Goal: Task Accomplishment & Management: Manage account settings

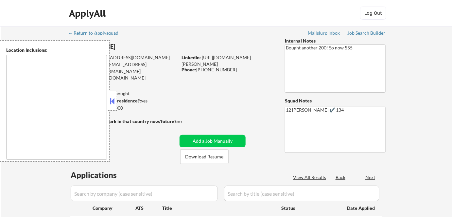
type textarea "[GEOGRAPHIC_DATA], [GEOGRAPHIC_DATA] [GEOGRAPHIC_DATA], [GEOGRAPHIC_DATA] [GEOG…"
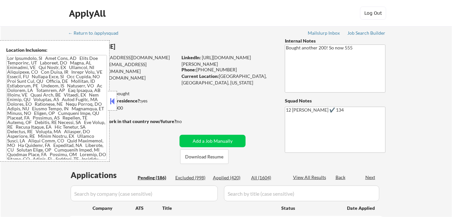
click at [112, 102] on button at bounding box center [112, 101] width 7 height 10
select select ""pending""
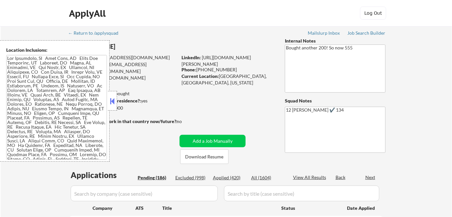
select select ""pending""
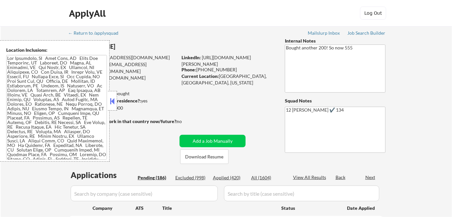
select select ""pending""
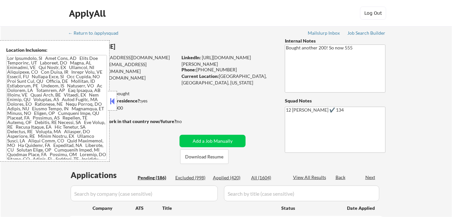
select select ""pending""
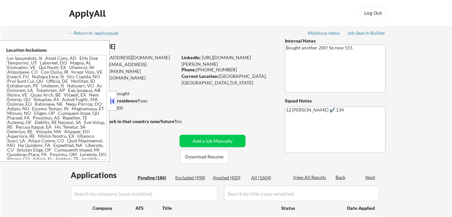
select select ""pending""
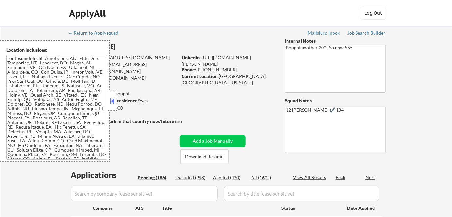
select select ""pending""
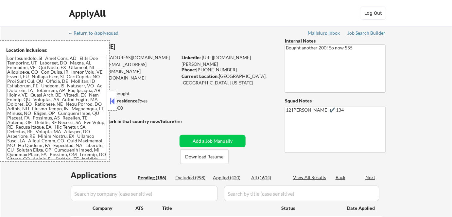
select select ""pending""
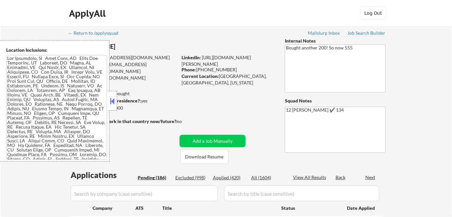
select select ""pending""
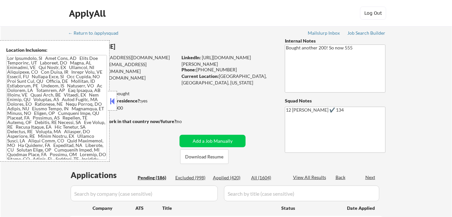
select select ""pending""
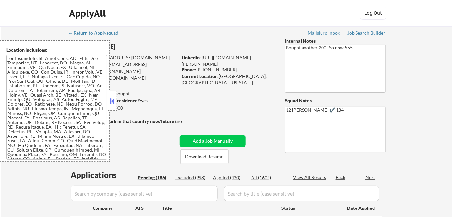
select select ""pending""
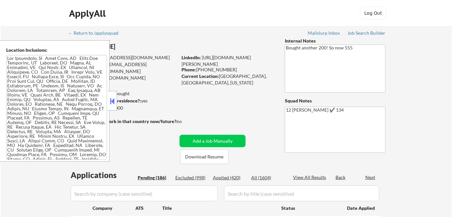
select select ""pending""
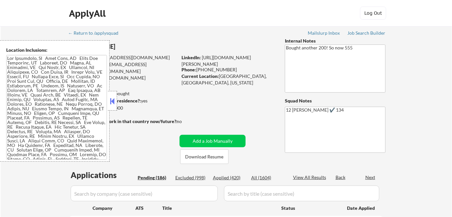
select select ""pending""
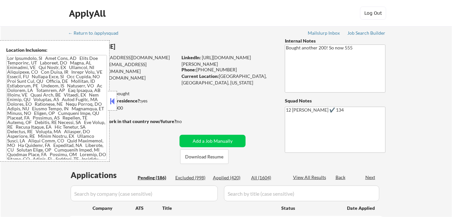
select select ""pending""
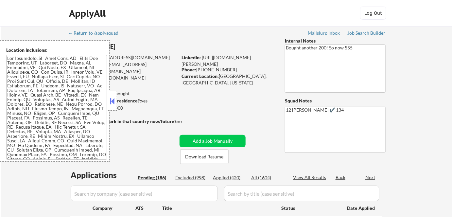
select select ""pending""
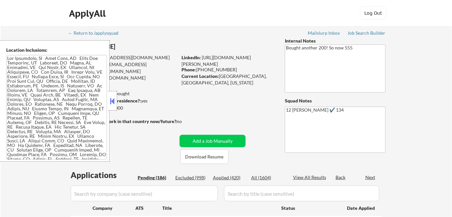
select select ""pending""
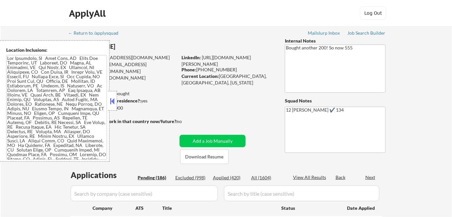
select select ""pending""
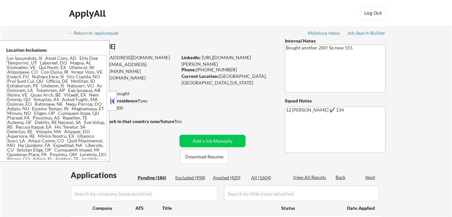
select select ""pending""
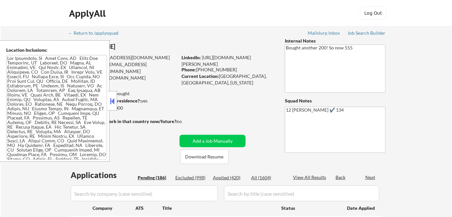
select select ""pending""
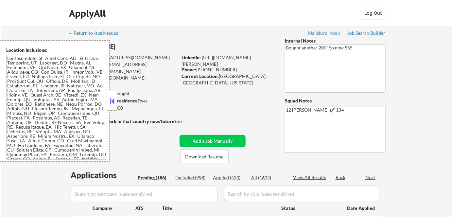
select select ""pending""
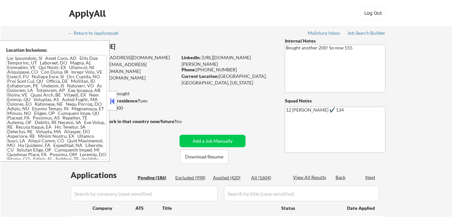
select select ""pending""
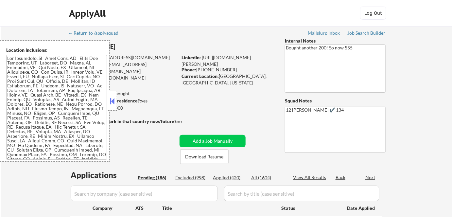
select select ""pending""
drag, startPoint x: 111, startPoint y: 100, endPoint x: 114, endPoint y: 101, distance: 3.7
click at [111, 100] on button at bounding box center [112, 101] width 7 height 10
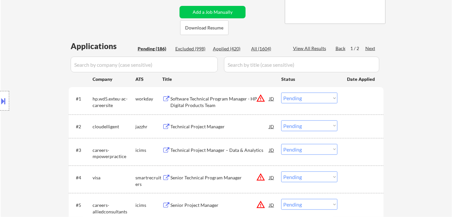
scroll to position [132, 0]
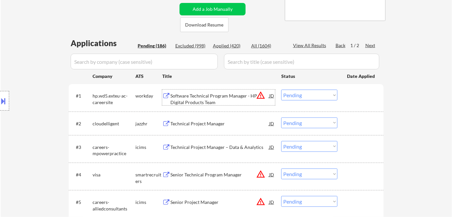
click at [196, 99] on div "Software Technical Program Manager - HP Digital Products Team" at bounding box center [219, 99] width 99 height 13
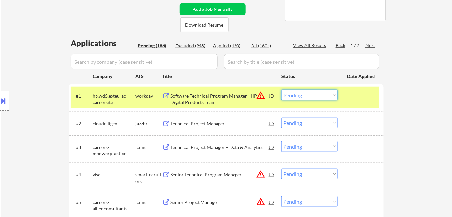
drag, startPoint x: 294, startPoint y: 98, endPoint x: 302, endPoint y: 139, distance: 41.6
click at [281, 90] on select "Choose an option... Pending Applied Excluded (Questions) Excluded (Expired) Exc…" at bounding box center [309, 95] width 56 height 11
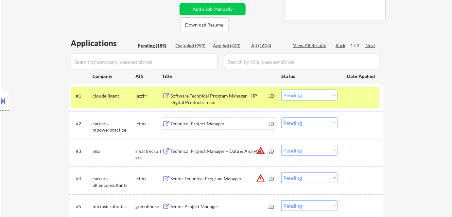
click at [195, 121] on div "Technical Project Manager" at bounding box center [219, 123] width 99 height 7
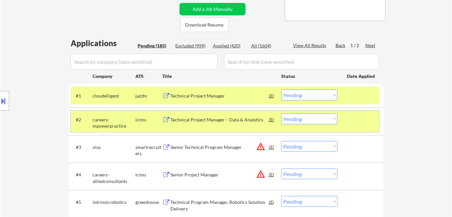
click at [141, 117] on div "icims" at bounding box center [148, 119] width 27 height 7
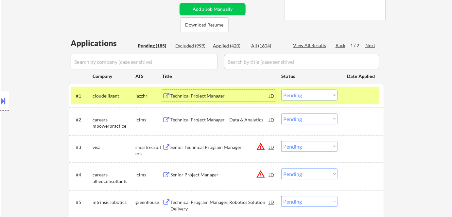
click at [186, 91] on div "Technical Project Manager" at bounding box center [219, 96] width 99 height 12
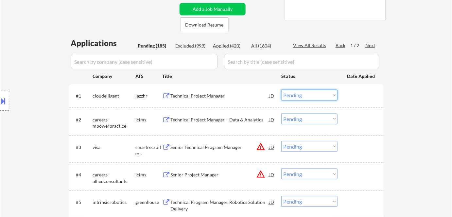
click at [304, 97] on select "Choose an option... Pending Applied Excluded (Questions) Excluded (Expired) Exc…" at bounding box center [309, 95] width 56 height 11
click at [281, 90] on select "Choose an option... Pending Applied Excluded (Questions) Excluded (Expired) Exc…" at bounding box center [309, 95] width 56 height 11
select select ""pending""
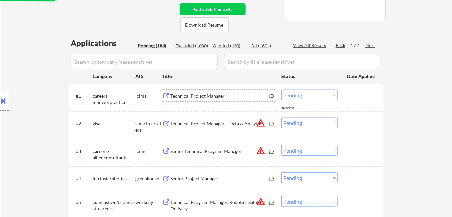
click at [193, 96] on div "Technical Project Manager" at bounding box center [219, 96] width 99 height 7
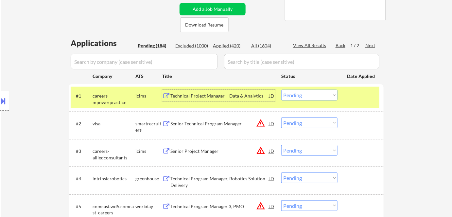
click at [138, 90] on div "icims" at bounding box center [148, 96] width 27 height 12
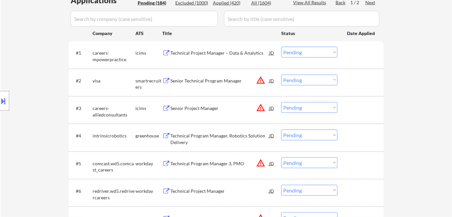
scroll to position [176, 0]
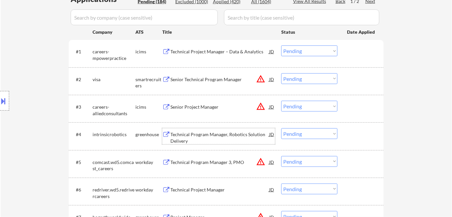
click at [214, 137] on div "Technical Program Manager, Robotics Solution Delivery" at bounding box center [219, 137] width 99 height 13
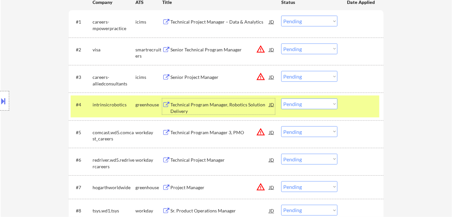
scroll to position [206, 0]
drag, startPoint x: 309, startPoint y: 104, endPoint x: 308, endPoint y: 109, distance: 5.4
click at [309, 104] on select "Choose an option... Pending Applied Excluded (Questions) Excluded (Expired) Exc…" at bounding box center [309, 103] width 56 height 11
click at [281, 98] on select "Choose an option... Pending Applied Excluded (Questions) Excluded (Expired) Exc…" at bounding box center [309, 103] width 56 height 11
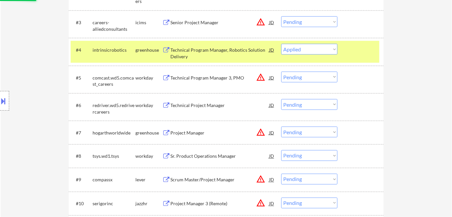
scroll to position [295, 0]
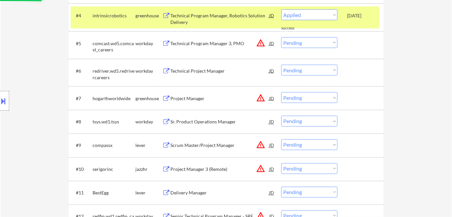
select select ""pending""
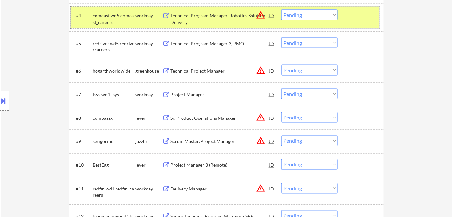
drag, startPoint x: 137, startPoint y: 17, endPoint x: 148, endPoint y: 22, distance: 12.2
click at [138, 17] on div "workday" at bounding box center [148, 15] width 27 height 7
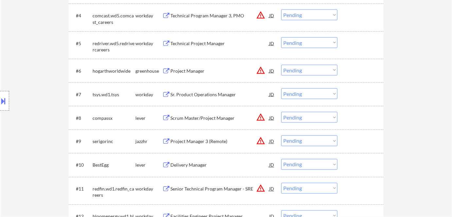
click at [216, 49] on div "#5 redriver.wd5.redrivercareers workday Technical Project Manager JD warning_am…" at bounding box center [225, 45] width 309 height 22
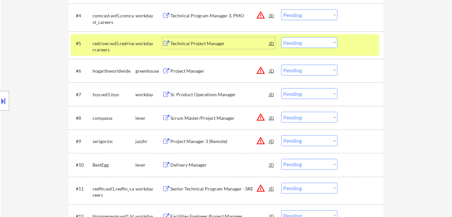
click at [199, 44] on div "Technical Project Manager" at bounding box center [219, 43] width 99 height 7
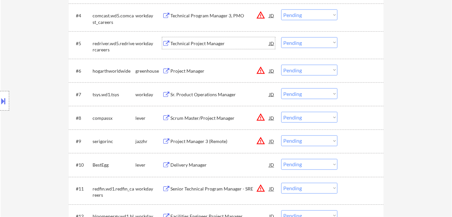
click at [307, 45] on select "Choose an option... Pending Applied Excluded (Questions) Excluded (Expired) Exc…" at bounding box center [309, 42] width 56 height 11
click at [281, 37] on select "Choose an option... Pending Applied Excluded (Questions) Excluded (Expired) Exc…" at bounding box center [309, 42] width 56 height 11
select select ""pending""
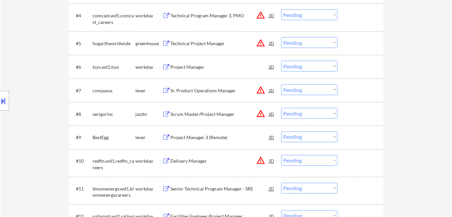
click at [194, 65] on div "Project Manager" at bounding box center [219, 67] width 99 height 7
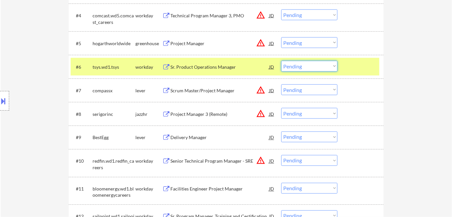
drag, startPoint x: 308, startPoint y: 65, endPoint x: 308, endPoint y: 71, distance: 5.9
click at [308, 66] on select "Choose an option... Pending Applied Excluded (Questions) Excluded (Expired) Exc…" at bounding box center [309, 66] width 56 height 11
click at [281, 61] on select "Choose an option... Pending Applied Excluded (Questions) Excluded (Expired) Exc…" at bounding box center [309, 66] width 56 height 11
select select ""pending""
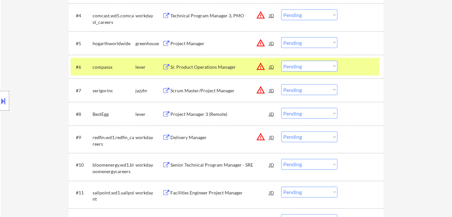
click at [197, 116] on div "Project Manager 3 (Remote)" at bounding box center [219, 114] width 99 height 7
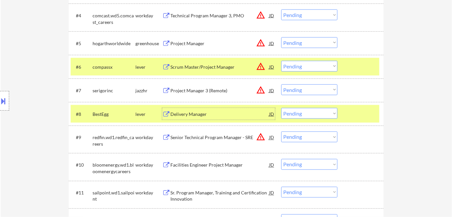
drag, startPoint x: 301, startPoint y: 113, endPoint x: 302, endPoint y: 118, distance: 4.9
click at [301, 113] on select "Choose an option... Pending Applied Excluded (Questions) Excluded (Expired) Exc…" at bounding box center [309, 113] width 56 height 11
click at [281, 108] on select "Choose an option... Pending Applied Excluded (Questions) Excluded (Expired) Exc…" at bounding box center [309, 113] width 56 height 11
drag, startPoint x: 140, startPoint y: 70, endPoint x: 137, endPoint y: 84, distance: 14.2
click at [140, 70] on div "lever" at bounding box center [148, 67] width 27 height 12
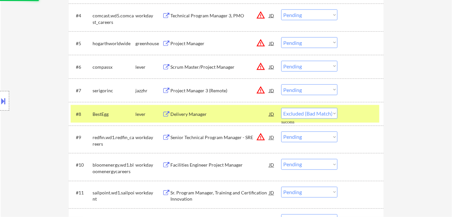
click at [140, 111] on div "lever" at bounding box center [148, 114] width 27 height 7
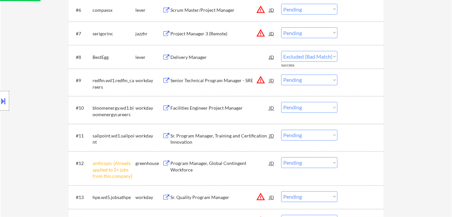
scroll to position [354, 0]
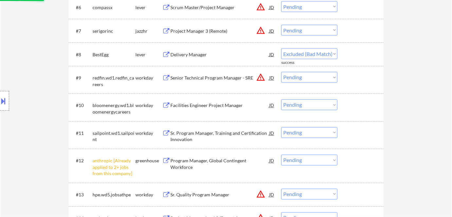
select select ""pending""
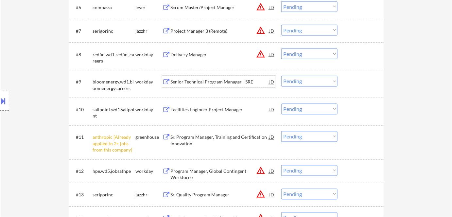
click at [200, 82] on div "Senior Technical Program Manager - SRE" at bounding box center [219, 82] width 99 height 7
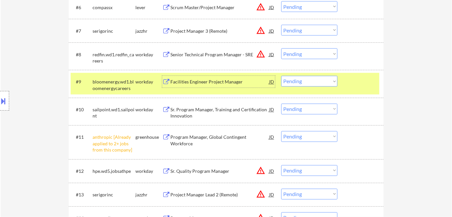
click at [305, 134] on select "Choose an option... Pending Applied Excluded (Questions) Excluded (Expired) Exc…" at bounding box center [309, 136] width 56 height 11
click at [281, 131] on select "Choose an option... Pending Applied Excluded (Questions) Excluded (Expired) Exc…" at bounding box center [309, 136] width 56 height 11
select select ""pending""
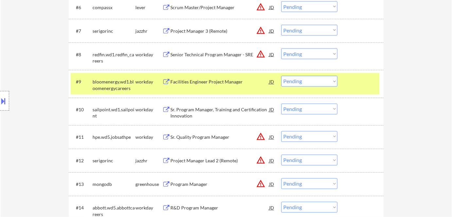
click at [303, 81] on select "Choose an option... Pending Applied Excluded (Questions) Excluded (Expired) Exc…" at bounding box center [309, 81] width 56 height 11
click at [281, 76] on select "Choose an option... Pending Applied Excluded (Questions) Excluded (Expired) Exc…" at bounding box center [309, 81] width 56 height 11
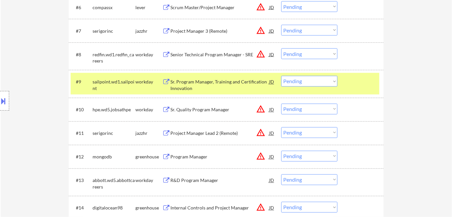
click at [190, 82] on div "Sr. Program Manager, Training and Certification Innovation" at bounding box center [219, 85] width 99 height 13
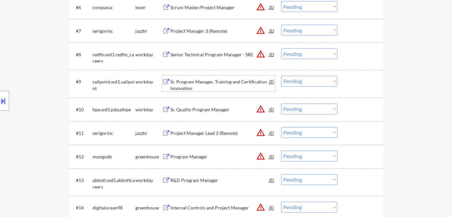
drag, startPoint x: 296, startPoint y: 80, endPoint x: 298, endPoint y: 86, distance: 6.0
click at [296, 81] on select "Choose an option... Pending Applied Excluded (Questions) Excluded (Expired) Exc…" at bounding box center [309, 81] width 56 height 11
click at [281, 76] on select "Choose an option... Pending Applied Excluded (Questions) Excluded (Expired) Exc…" at bounding box center [309, 81] width 56 height 11
select select ""pending""
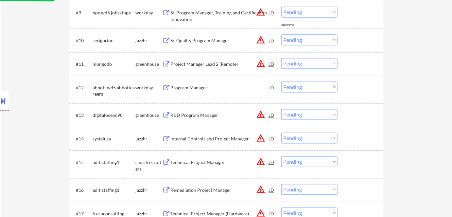
scroll to position [443, 0]
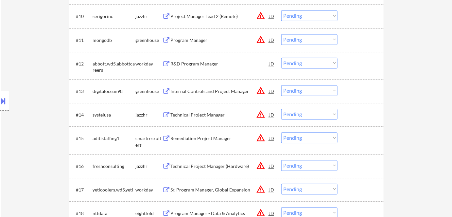
click at [180, 63] on div "R&D Program Manager" at bounding box center [219, 64] width 99 height 7
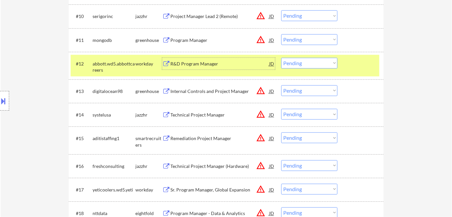
drag, startPoint x: 293, startPoint y: 62, endPoint x: 296, endPoint y: 68, distance: 6.0
click at [293, 63] on select "Choose an option... Pending Applied Excluded (Questions) Excluded (Expired) Exc…" at bounding box center [309, 63] width 56 height 11
click at [281, 58] on select "Choose an option... Pending Applied Excluded (Questions) Excluded (Expired) Exc…" at bounding box center [309, 63] width 56 height 11
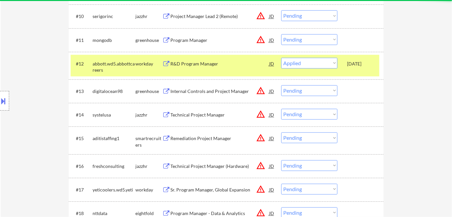
select select ""pending""
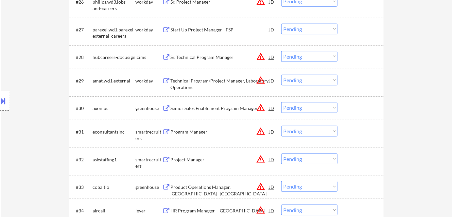
scroll to position [800, 0]
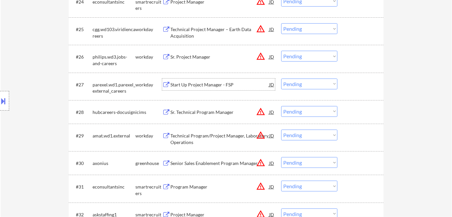
click at [180, 83] on div "Start Up Project Manager - FSP" at bounding box center [219, 84] width 99 height 7
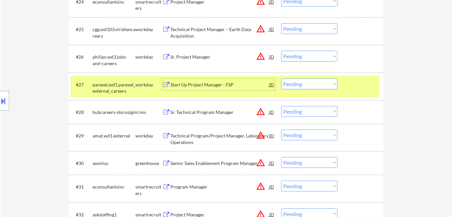
click at [316, 87] on select "Choose an option... Pending Applied Excluded (Questions) Excluded (Expired) Exc…" at bounding box center [309, 83] width 56 height 11
click at [281, 78] on select "Choose an option... Pending Applied Excluded (Questions) Excluded (Expired) Exc…" at bounding box center [309, 83] width 56 height 11
select select ""pending""
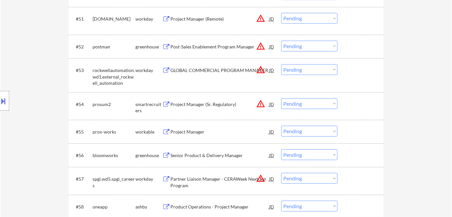
scroll to position [1514, 0]
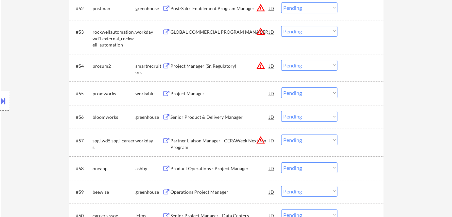
click at [190, 91] on div "Project Manager" at bounding box center [219, 93] width 99 height 7
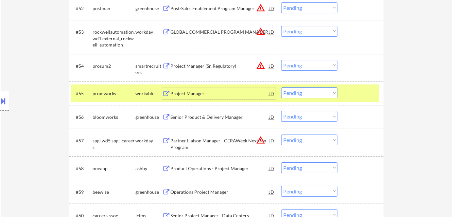
click at [314, 93] on select "Choose an option... Pending Applied Excluded (Questions) Excluded (Expired) Exc…" at bounding box center [309, 92] width 56 height 11
click at [281, 87] on select "Choose an option... Pending Applied Excluded (Questions) Excluded (Expired) Exc…" at bounding box center [309, 92] width 56 height 11
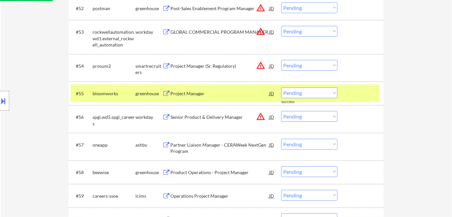
click at [193, 94] on div "Project Manager" at bounding box center [219, 93] width 99 height 7
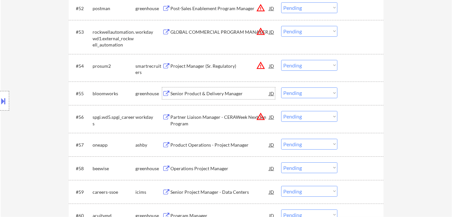
drag, startPoint x: 300, startPoint y: 94, endPoint x: 302, endPoint y: 98, distance: 4.7
click at [300, 95] on select "Choose an option... Pending Applied Excluded (Questions) Excluded (Expired) Exc…" at bounding box center [309, 92] width 56 height 11
click at [281, 87] on select "Choose an option... Pending Applied Excluded (Questions) Excluded (Expired) Exc…" at bounding box center [309, 92] width 56 height 11
select select ""pending""
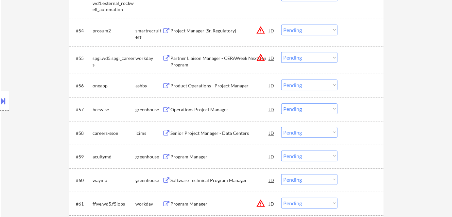
scroll to position [1603, 0]
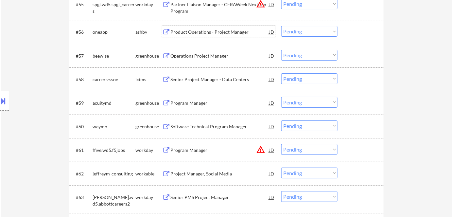
click at [202, 36] on div "Product Operations - Project Manager" at bounding box center [219, 32] width 99 height 12
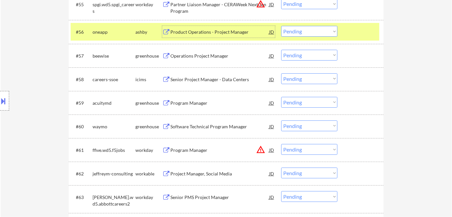
click at [295, 33] on select "Choose an option... Pending Applied Excluded (Questions) Excluded (Expired) Exc…" at bounding box center [309, 31] width 56 height 11
click at [281, 26] on select "Choose an option... Pending Applied Excluded (Questions) Excluded (Expired) Exc…" at bounding box center [309, 31] width 56 height 11
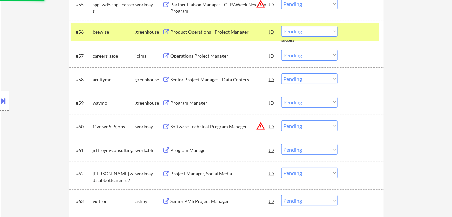
click at [218, 31] on div "Product Operations - Project Manager" at bounding box center [219, 32] width 99 height 7
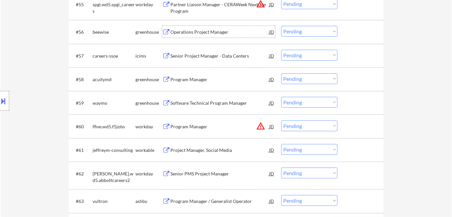
drag, startPoint x: 306, startPoint y: 32, endPoint x: 307, endPoint y: 36, distance: 3.8
click at [307, 34] on select "Choose an option... Pending Applied Excluded (Questions) Excluded (Expired) Exc…" at bounding box center [309, 31] width 56 height 11
click at [281, 26] on select "Choose an option... Pending Applied Excluded (Questions) Excluded (Expired) Exc…" at bounding box center [309, 31] width 56 height 11
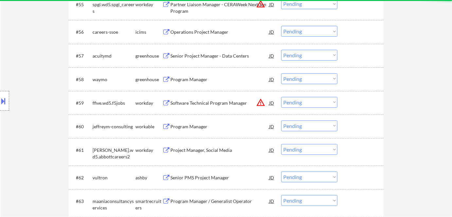
click at [188, 29] on div "Operations Project Manager" at bounding box center [219, 32] width 99 height 7
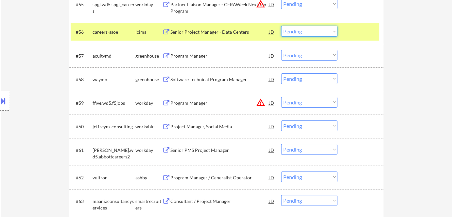
click at [318, 32] on select "Choose an option... Pending Applied Excluded (Questions) Excluded (Expired) Exc…" at bounding box center [309, 31] width 56 height 11
click at [281, 26] on select "Choose an option... Pending Applied Excluded (Questions) Excluded (Expired) Exc…" at bounding box center [309, 31] width 56 height 11
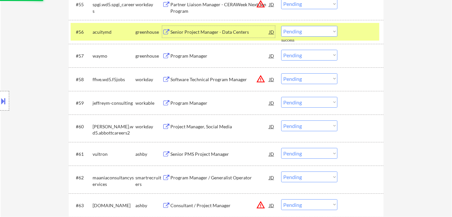
click at [206, 33] on div "Senior Project Manager - Data Centers" at bounding box center [219, 32] width 99 height 7
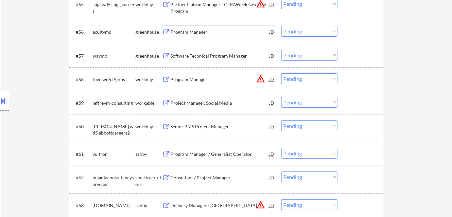
drag, startPoint x: 293, startPoint y: 31, endPoint x: 294, endPoint y: 36, distance: 4.8
click at [293, 31] on select "Choose an option... Pending Applied Excluded (Questions) Excluded (Expired) Exc…" at bounding box center [309, 31] width 56 height 11
click at [281, 26] on select "Choose an option... Pending Applied Excluded (Questions) Excluded (Expired) Exc…" at bounding box center [309, 31] width 56 height 11
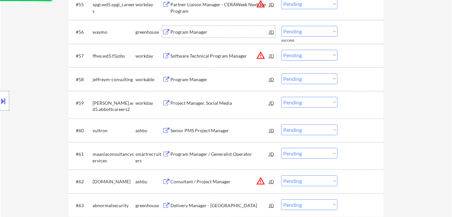
click at [178, 31] on div "Program Manager" at bounding box center [219, 32] width 99 height 7
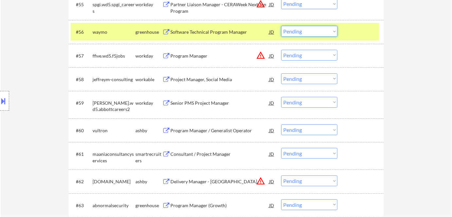
click at [298, 30] on select "Choose an option... Pending Applied Excluded (Questions) Excluded (Expired) Exc…" at bounding box center [309, 31] width 56 height 11
click at [281, 26] on select "Choose an option... Pending Applied Excluded (Questions) Excluded (Expired) Exc…" at bounding box center [309, 31] width 56 height 11
select select ""pending""
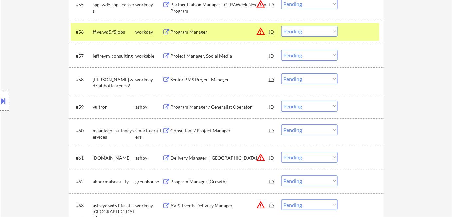
drag, startPoint x: 146, startPoint y: 29, endPoint x: 152, endPoint y: 35, distance: 8.3
click at [147, 31] on div "workday" at bounding box center [148, 32] width 27 height 7
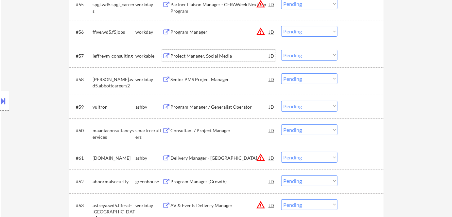
click at [191, 59] on div "Project Manager, Social Media" at bounding box center [219, 56] width 99 height 12
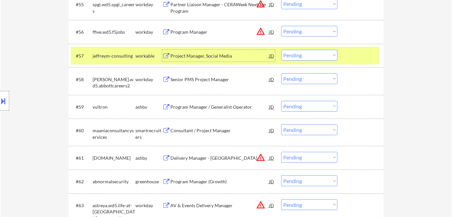
click at [211, 55] on div "Project Manager, Social Media" at bounding box center [219, 56] width 99 height 7
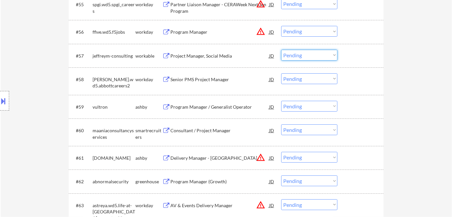
drag, startPoint x: 290, startPoint y: 57, endPoint x: 293, endPoint y: 60, distance: 3.9
click at [290, 57] on select "Choose an option... Pending Applied Excluded (Questions) Excluded (Expired) Exc…" at bounding box center [309, 55] width 56 height 11
click at [281, 50] on select "Choose an option... Pending Applied Excluded (Questions) Excluded (Expired) Exc…" at bounding box center [309, 55] width 56 height 11
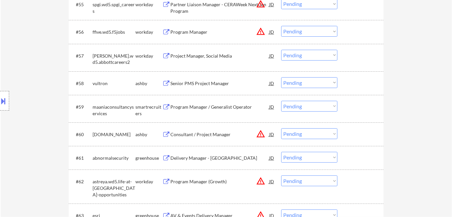
click at [215, 58] on div "Project Manager, Social Media" at bounding box center [219, 56] width 99 height 7
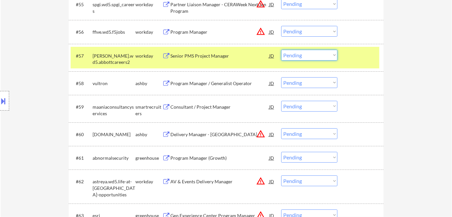
drag, startPoint x: 297, startPoint y: 57, endPoint x: 301, endPoint y: 60, distance: 5.2
click at [298, 58] on select "Choose an option... Pending Applied Excluded (Questions) Excluded (Expired) Exc…" at bounding box center [309, 55] width 56 height 11
click at [281, 50] on select "Choose an option... Pending Applied Excluded (Questions) Excluded (Expired) Exc…" at bounding box center [309, 55] width 56 height 11
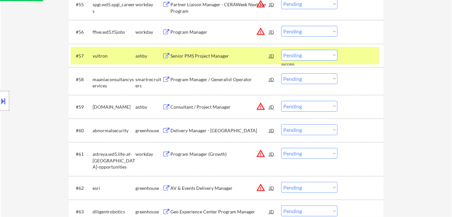
click at [205, 59] on div "Senior PMS Project Manager" at bounding box center [219, 56] width 99 height 7
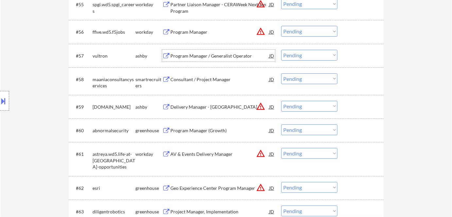
click at [301, 54] on select "Choose an option... Pending Applied Excluded (Questions) Excluded (Expired) Exc…" at bounding box center [309, 55] width 56 height 11
click at [281, 50] on select "Choose an option... Pending Applied Excluded (Questions) Excluded (Expired) Exc…" at bounding box center [309, 55] width 56 height 11
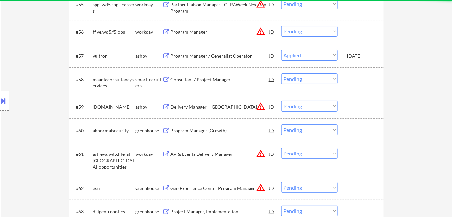
select select ""pending""
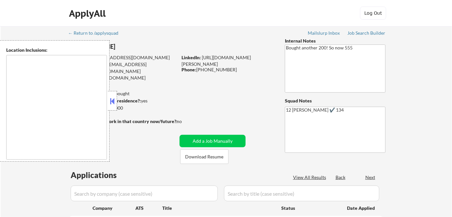
type textarea "[GEOGRAPHIC_DATA], [GEOGRAPHIC_DATA] [GEOGRAPHIC_DATA], [GEOGRAPHIC_DATA] [GEOG…"
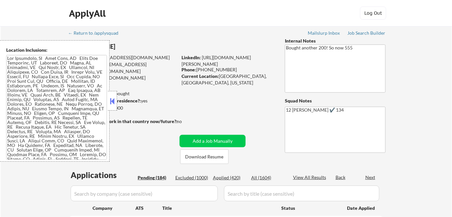
drag, startPoint x: 114, startPoint y: 98, endPoint x: 120, endPoint y: 100, distance: 6.0
click at [115, 98] on button at bounding box center [112, 101] width 7 height 10
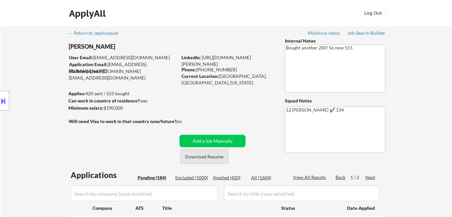
select select ""pending""
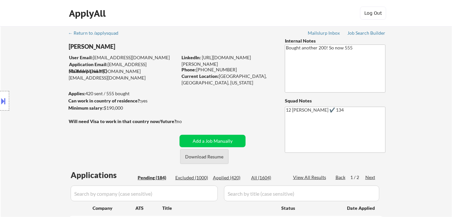
select select ""pending""
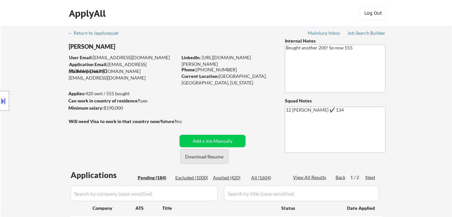
select select ""pending""
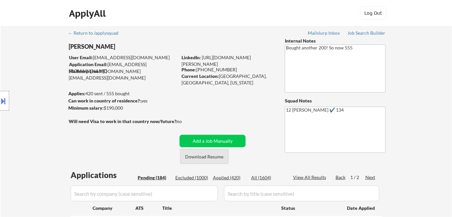
select select ""pending""
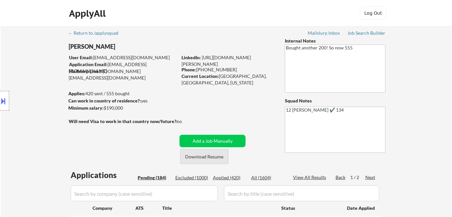
select select ""pending""
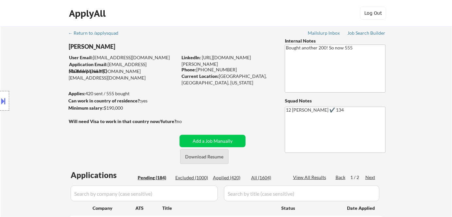
select select ""pending""
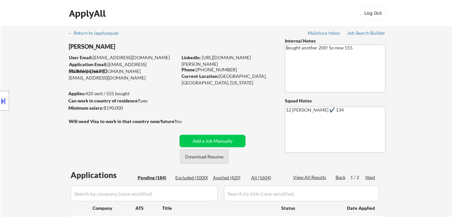
select select ""pending""
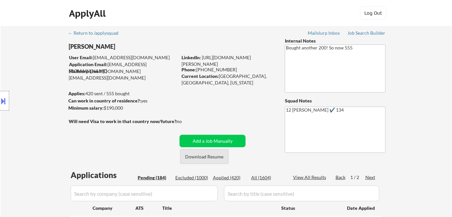
select select ""pending""
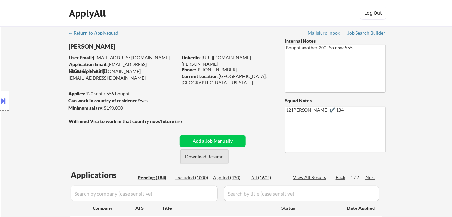
select select ""pending""
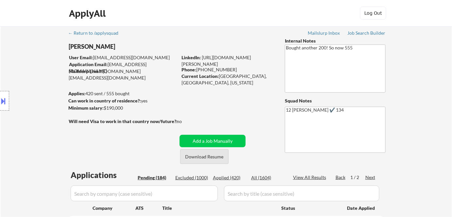
select select ""pending""
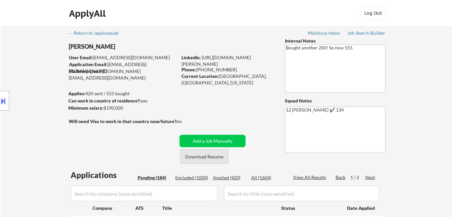
select select ""pending""
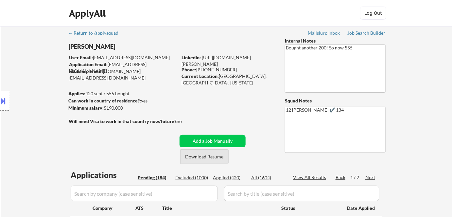
select select ""pending""
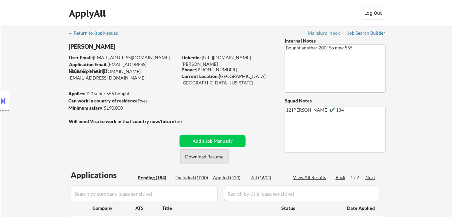
select select ""pending""
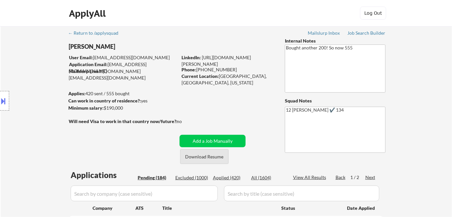
select select ""pending""
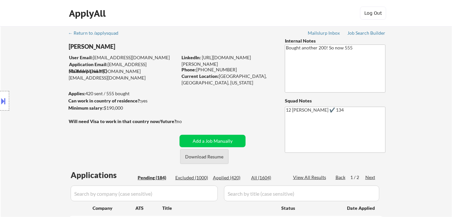
select select ""pending""
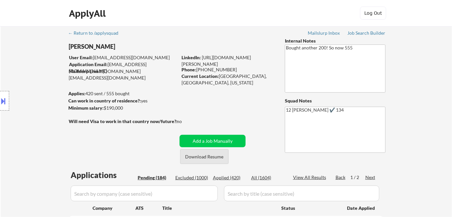
select select ""pending""
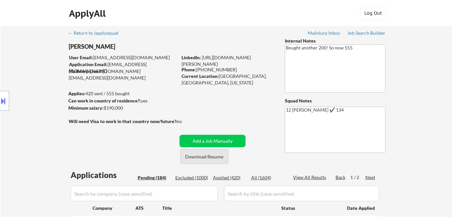
select select ""pending""
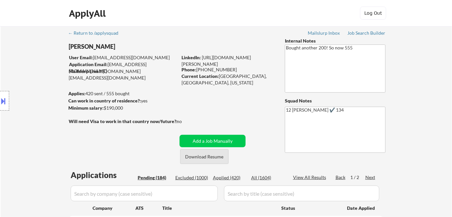
select select ""pending""
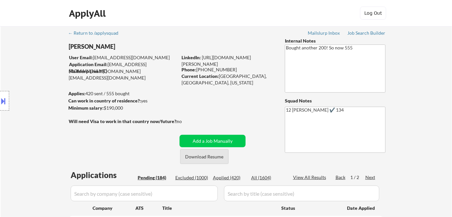
select select ""pending""
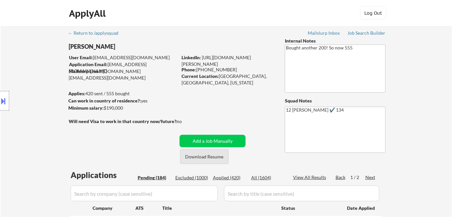
select select ""pending""
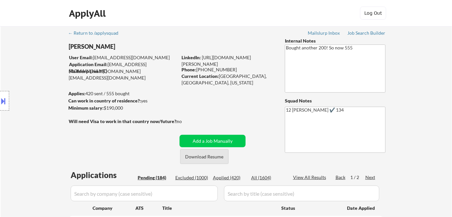
select select ""pending""
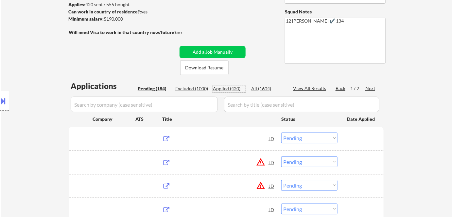
click at [223, 88] on div "Applied (420)" at bounding box center [229, 88] width 33 height 7
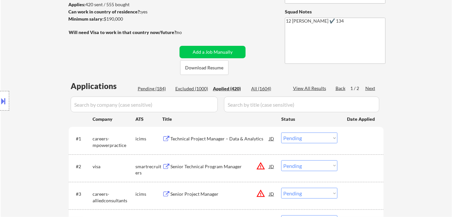
select select ""applied""
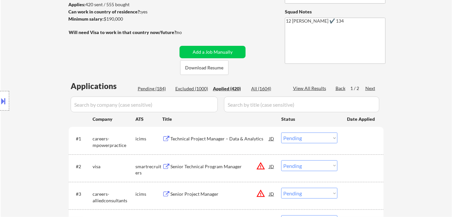
select select ""applied""
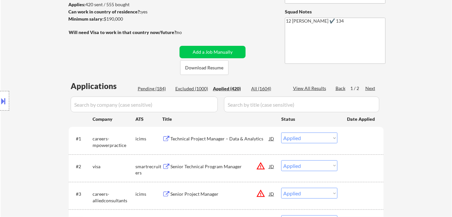
select select ""applied""
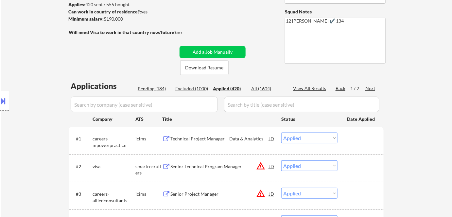
select select ""applied""
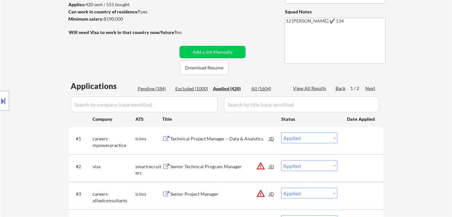
select select ""applied""
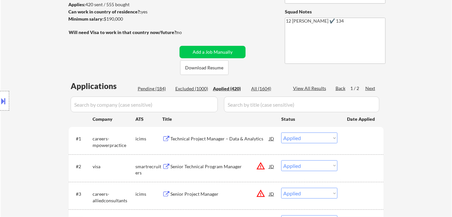
select select ""applied""
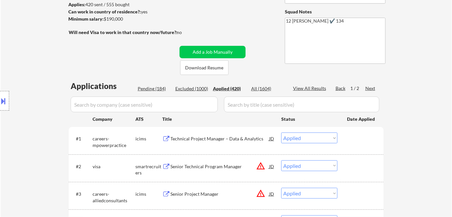
select select ""applied""
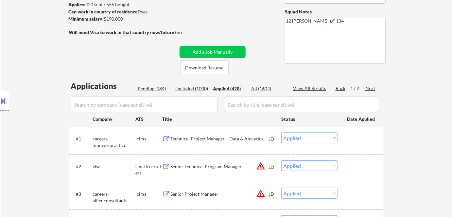
select select ""applied""
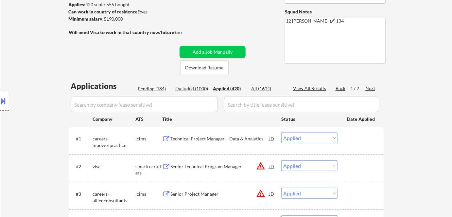
select select ""applied""
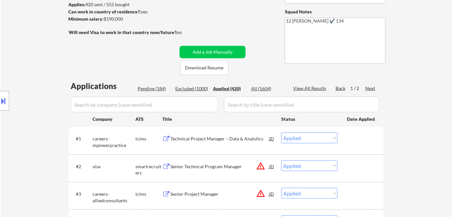
select select ""applied""
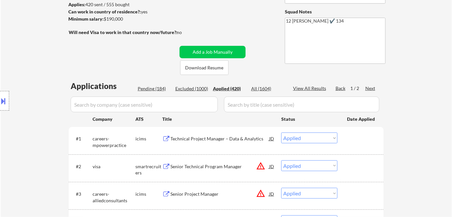
select select ""applied""
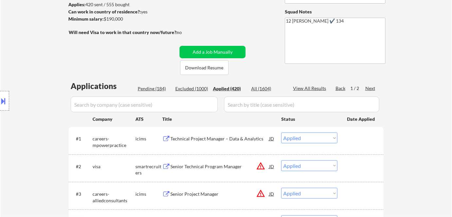
select select ""applied""
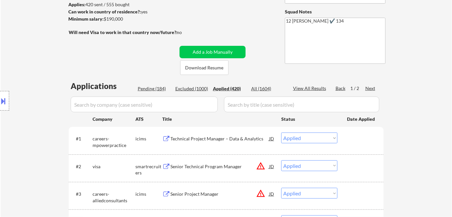
select select ""applied""
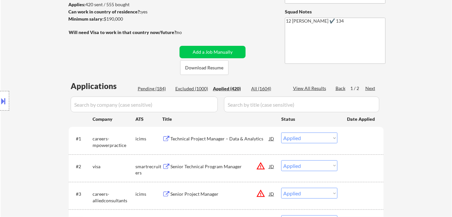
select select ""applied""
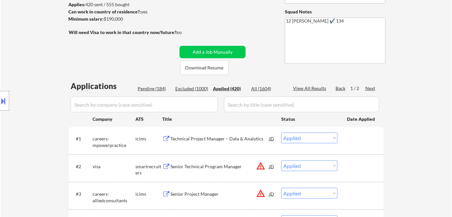
select select ""applied""
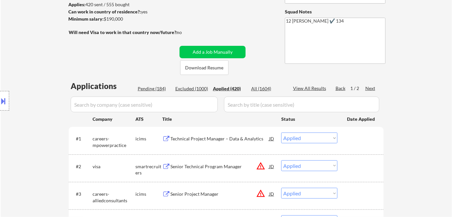
select select ""applied""
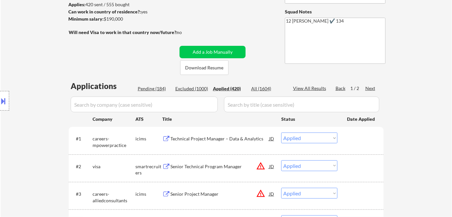
select select ""applied""
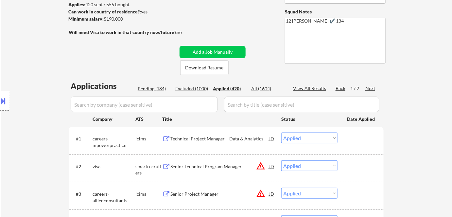
select select ""applied""
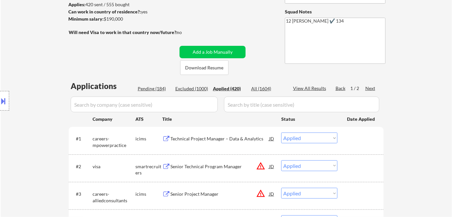
select select ""applied""
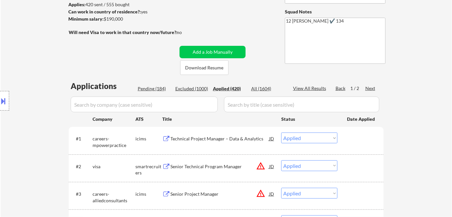
select select ""applied""
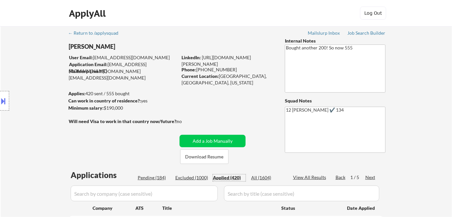
scroll to position [29, 0]
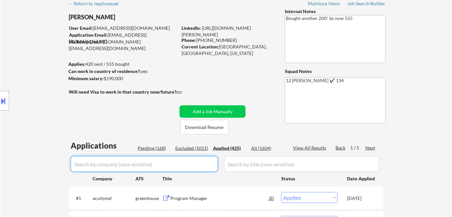
click at [115, 167] on input "input" at bounding box center [144, 164] width 147 height 16
paste input "withwaymo"
click at [201, 148] on div "Excluded (1011)" at bounding box center [191, 148] width 33 height 7
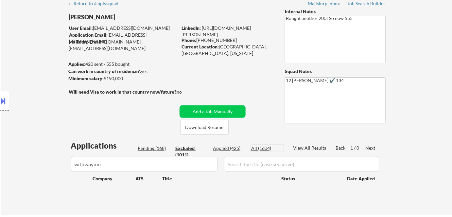
click at [255, 150] on div "All (1604)" at bounding box center [267, 148] width 33 height 7
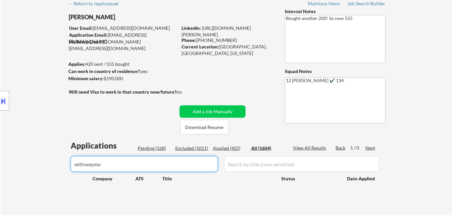
click at [118, 165] on input "input" at bounding box center [144, 164] width 147 height 16
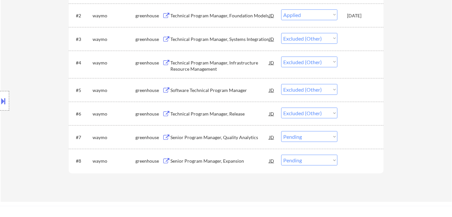
scroll to position [208, 0]
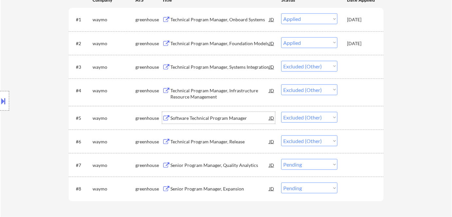
click at [198, 121] on div "Software Technical Program Manager" at bounding box center [219, 118] width 99 height 7
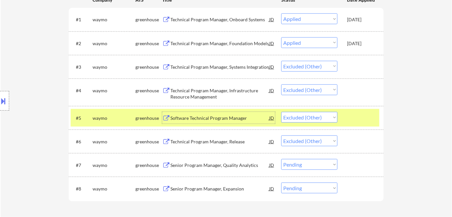
drag, startPoint x: 299, startPoint y: 116, endPoint x: 299, endPoint y: 120, distance: 3.6
click at [299, 116] on select "Choose an option... Pending Applied Excluded (Questions) Excluded (Expired) Exc…" at bounding box center [309, 117] width 56 height 11
click at [281, 112] on select "Choose an option... Pending Applied Excluded (Questions) Excluded (Expired) Exc…" at bounding box center [309, 117] width 56 height 11
click at [213, 139] on div "Technical Program Manager, Release" at bounding box center [219, 141] width 99 height 7
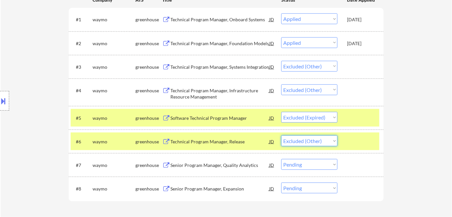
click at [304, 141] on select "Choose an option... Pending Applied Excluded (Questions) Excluded (Expired) Exc…" at bounding box center [309, 140] width 56 height 11
click at [281, 135] on select "Choose an option... Pending Applied Excluded (Questions) Excluded (Expired) Exc…" at bounding box center [309, 140] width 56 height 11
click at [195, 90] on div "Technical Program Manager, Infrastructure Resource Management" at bounding box center [219, 93] width 99 height 13
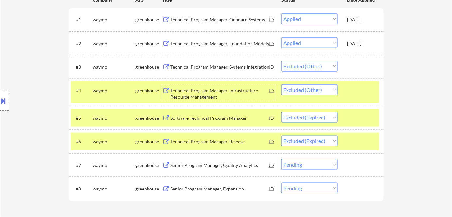
click at [302, 91] on select "Choose an option... Pending Applied Excluded (Questions) Excluded (Expired) Exc…" at bounding box center [309, 89] width 56 height 11
click at [281, 84] on select "Choose an option... Pending Applied Excluded (Questions) Excluded (Expired) Exc…" at bounding box center [309, 89] width 56 height 11
click at [192, 65] on div "Technical Program Manager, Systems Integration" at bounding box center [219, 67] width 99 height 7
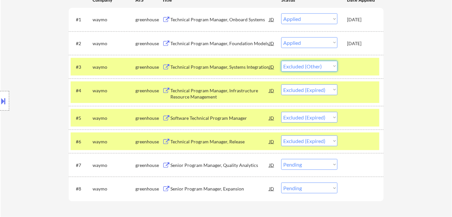
drag, startPoint x: 302, startPoint y: 65, endPoint x: 303, endPoint y: 70, distance: 5.6
click at [302, 65] on select "Choose an option... Pending Applied Excluded (Questions) Excluded (Expired) Exc…" at bounding box center [309, 66] width 56 height 11
click at [281, 61] on select "Choose an option... Pending Applied Excluded (Questions) Excluded (Expired) Exc…" at bounding box center [309, 66] width 56 height 11
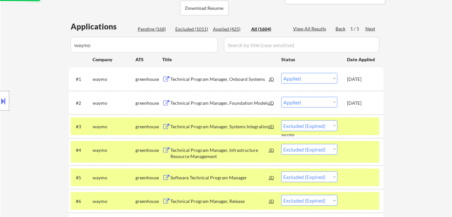
click at [115, 45] on div "Location Inclusions:" at bounding box center [58, 100] width 117 height 121
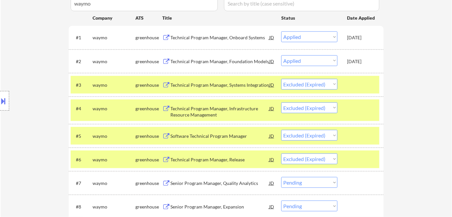
scroll to position [89, 0]
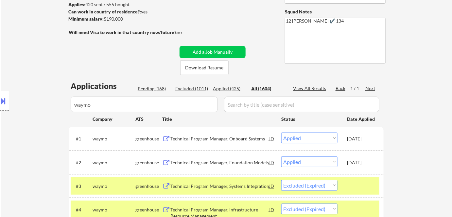
click at [105, 102] on div "Location Inclusions:" at bounding box center [58, 100] width 117 height 121
click at [98, 106] on div "Location Inclusions:" at bounding box center [58, 100] width 117 height 121
drag, startPoint x: 108, startPoint y: 102, endPoint x: 135, endPoint y: 104, distance: 27.2
click at [118, 102] on body "← Return to /applysquad Mailslurp Inbox Job Search Builder Esther Lu User Email…" at bounding box center [226, 19] width 452 height 217
click at [164, 108] on input "input" at bounding box center [144, 104] width 147 height 16
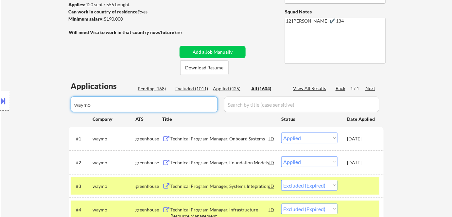
drag, startPoint x: 154, startPoint y: 108, endPoint x: 0, endPoint y: 84, distance: 155.7
click at [0, 84] on body "← Return to /applysquad Mailslurp Inbox Job Search Builder Esther Lu User Email…" at bounding box center [226, 19] width 452 height 217
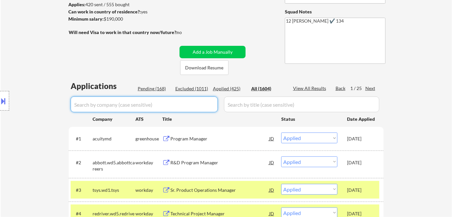
click at [228, 89] on div "Applied (425)" at bounding box center [229, 88] width 33 height 7
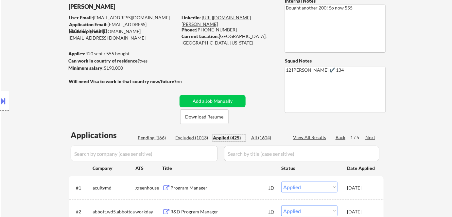
scroll to position [29, 0]
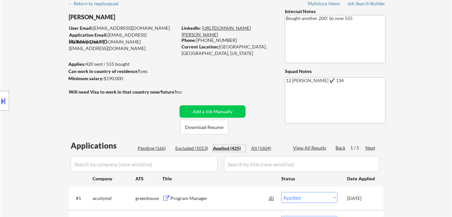
click at [234, 26] on link "[URL][DOMAIN_NAME][PERSON_NAME]" at bounding box center [216, 31] width 69 height 12
